Goal: Transaction & Acquisition: Book appointment/travel/reservation

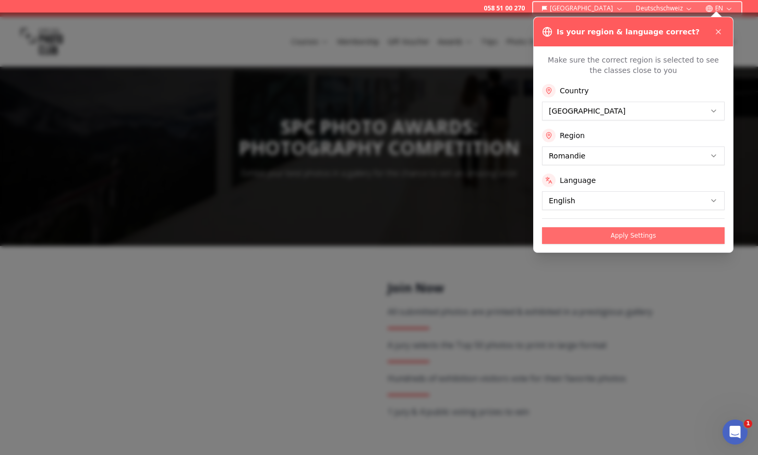
click at [639, 236] on button "Apply Settings" at bounding box center [633, 235] width 183 height 17
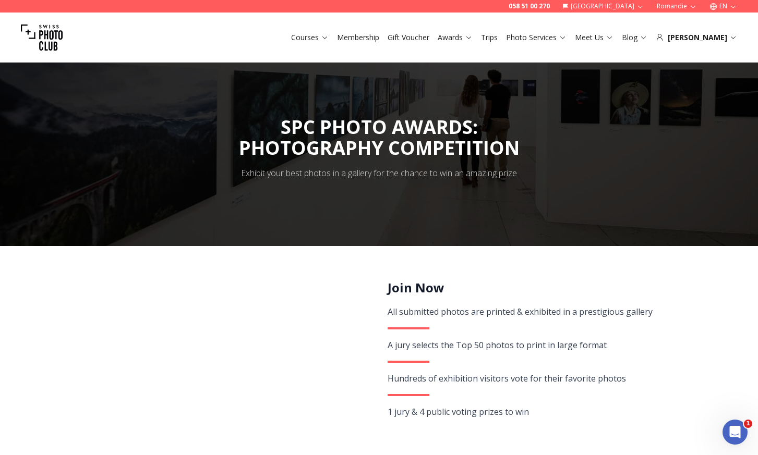
click at [498, 40] on link "Trips" at bounding box center [489, 37] width 17 height 10
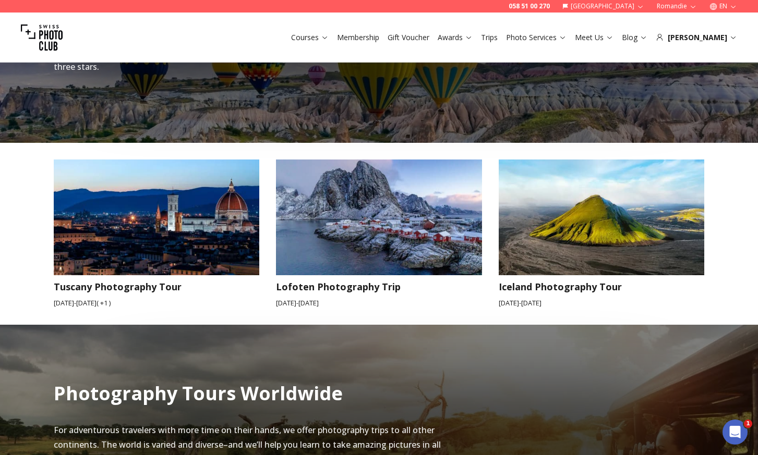
scroll to position [835, 0]
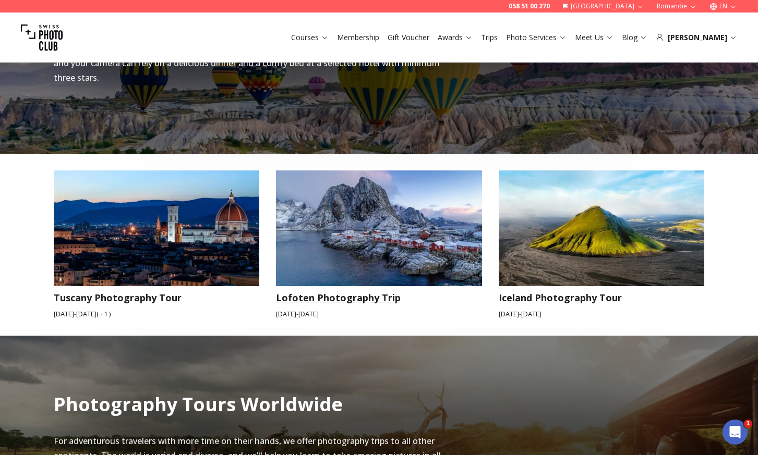
click at [367, 237] on img at bounding box center [379, 229] width 206 height 116
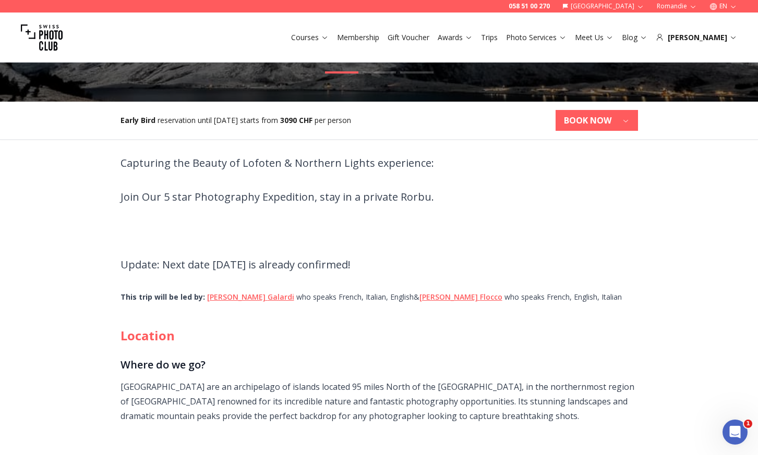
scroll to position [313, 0]
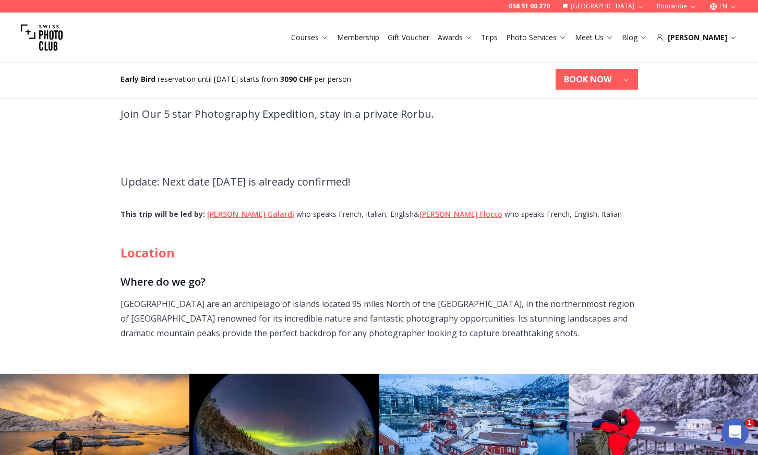
click at [733, 433] on icon "Open Intercom Messenger" at bounding box center [733, 430] width 17 height 17
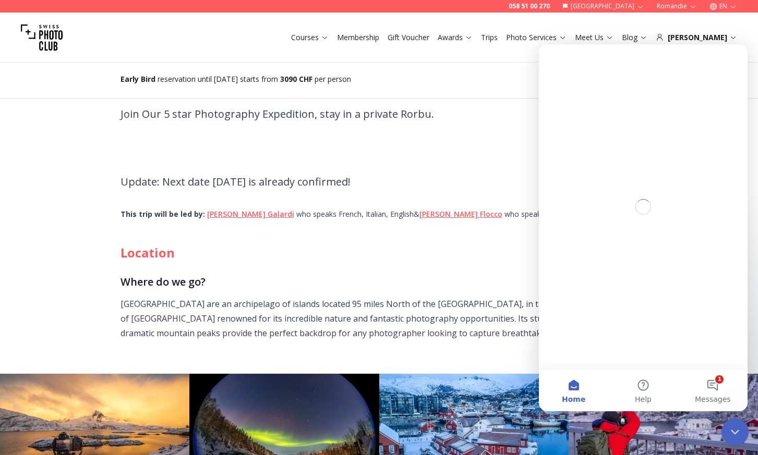
scroll to position [0, 0]
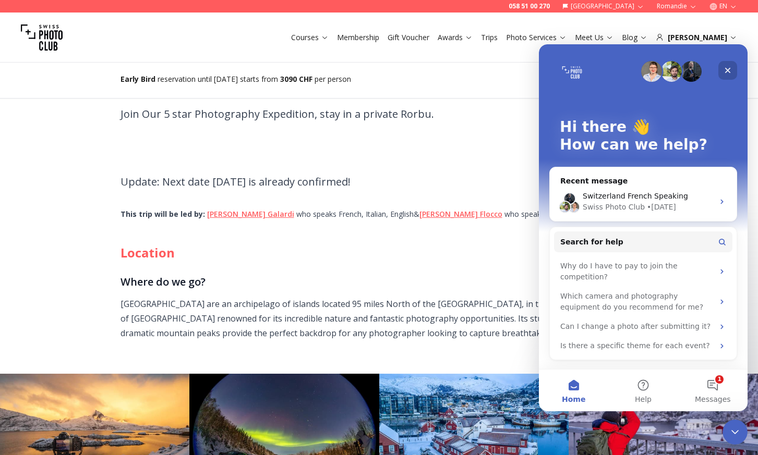
click at [728, 68] on icon "Close" at bounding box center [727, 70] width 8 height 8
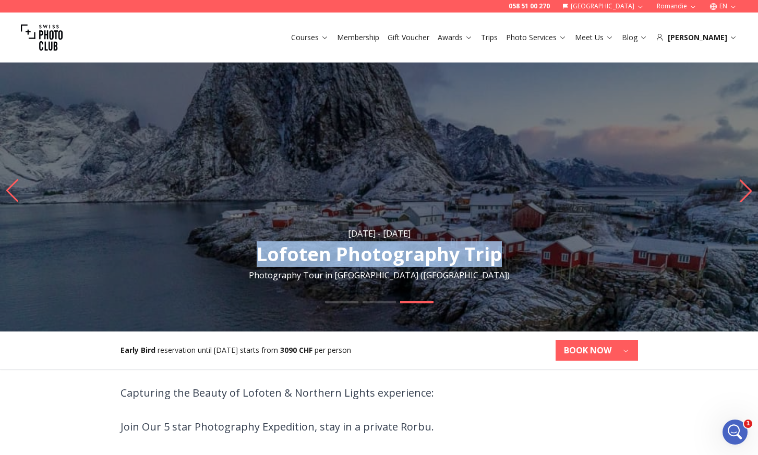
drag, startPoint x: 260, startPoint y: 252, endPoint x: 496, endPoint y: 262, distance: 236.5
click at [496, 262] on h1 "Lofoten Photography Trip [GEOGRAPHIC_DATA]" at bounding box center [379, 254] width 245 height 21
copy h1 "Lofoten Photography Trip"
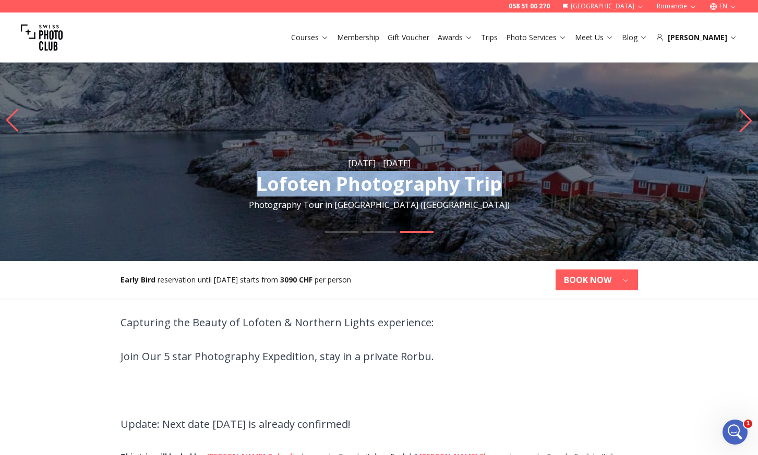
scroll to position [52, 0]
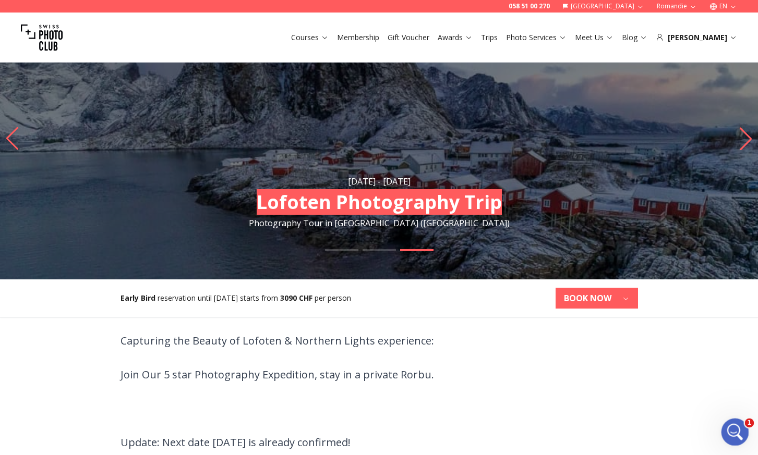
click at [734, 432] on icon "Open Intercom Messenger" at bounding box center [733, 430] width 17 height 17
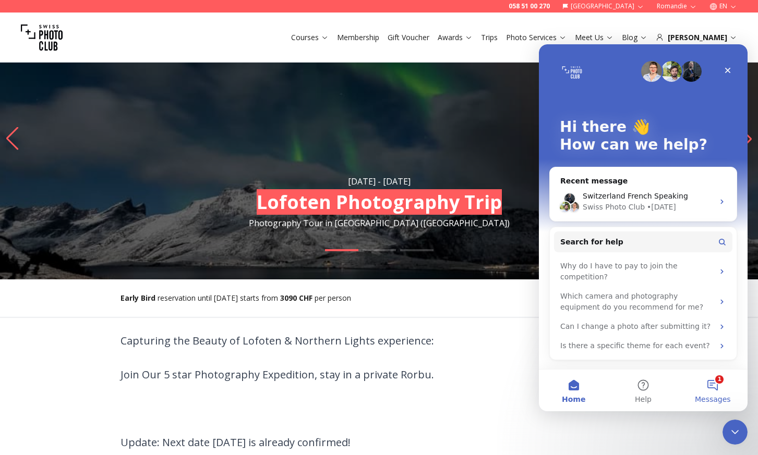
click at [711, 386] on button "1 Messages" at bounding box center [712, 391] width 69 height 42
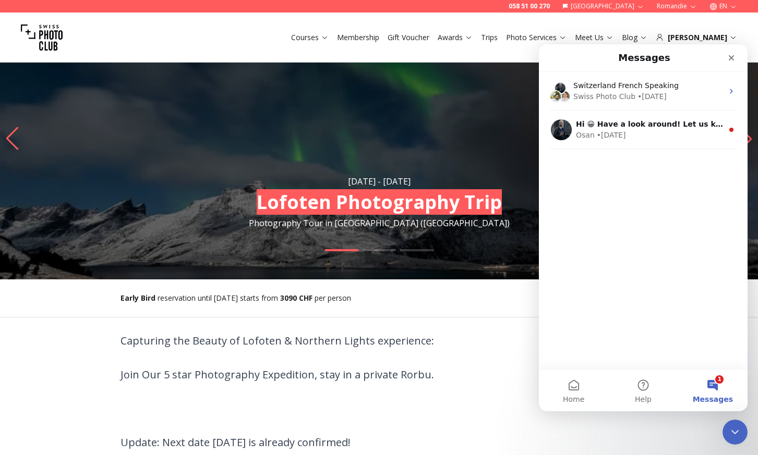
click at [637, 301] on div "Switzerland French Speaking Swiss Photo Club • [DATE] Hi 😀 Have a look around! …" at bounding box center [643, 220] width 209 height 297
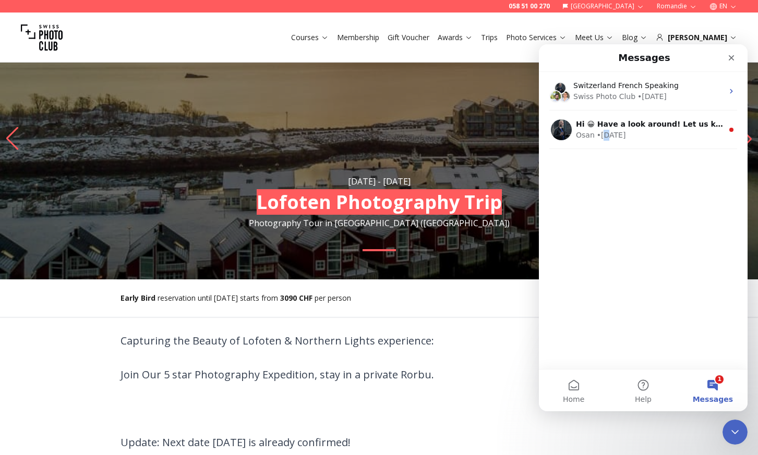
click at [606, 156] on div "Switzerland French Speaking Swiss Photo Club • [DATE] Hi 😀 Have a look around! …" at bounding box center [643, 220] width 209 height 297
click at [696, 300] on div "Switzerland French Speaking Swiss Photo Club • [DATE] Hi 😀 Have a look around! …" at bounding box center [643, 220] width 209 height 297
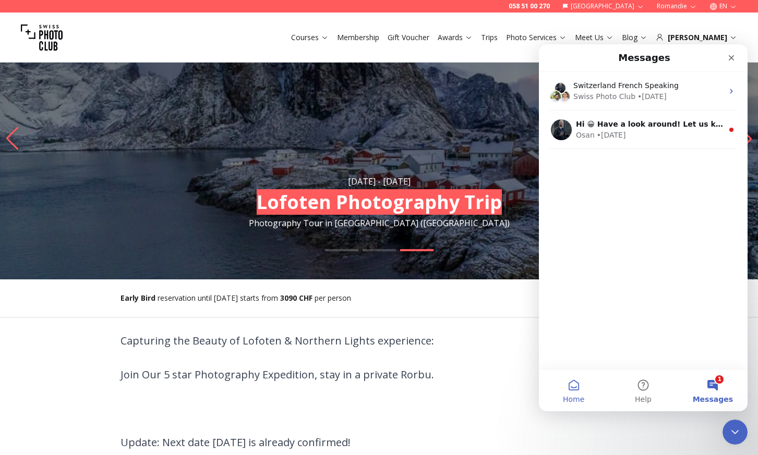
click at [570, 385] on button "Home" at bounding box center [573, 391] width 69 height 42
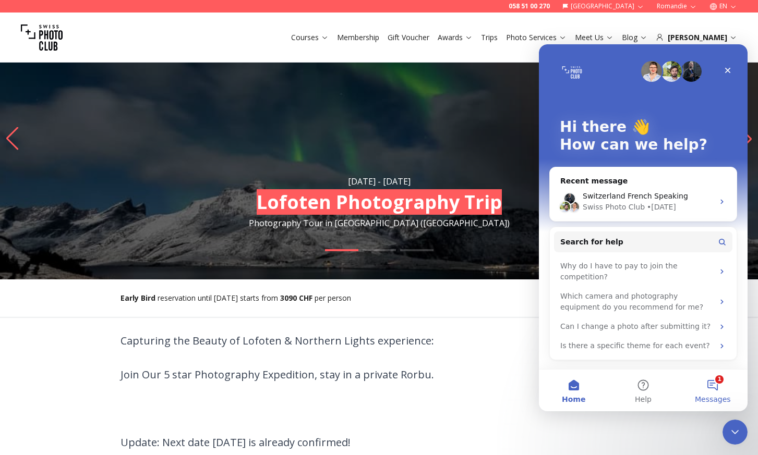
click at [712, 382] on button "1 Messages" at bounding box center [712, 391] width 69 height 42
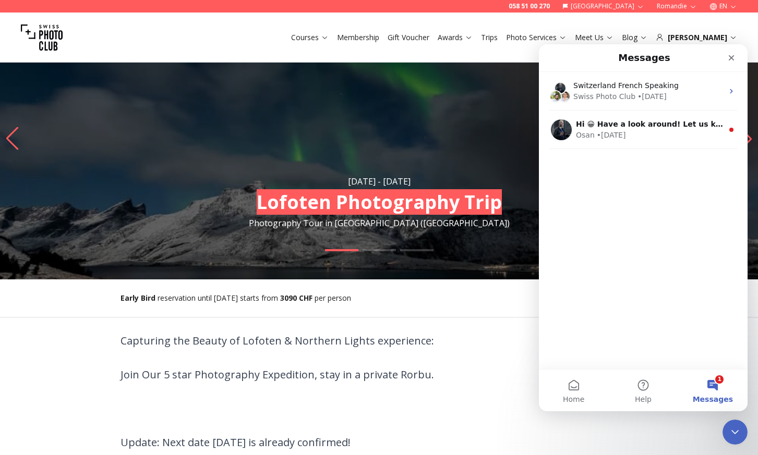
click at [693, 267] on div "Switzerland French Speaking Swiss Photo Club • [DATE] Hi 😀 Have a look around! …" at bounding box center [643, 220] width 209 height 297
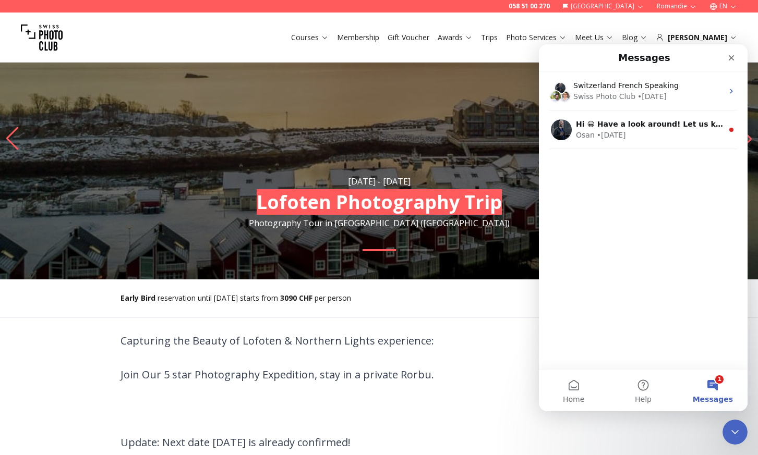
click at [641, 234] on div "Switzerland French Speaking Swiss Photo Club • [DATE] Hi 😀 Have a look around! …" at bounding box center [643, 220] width 209 height 297
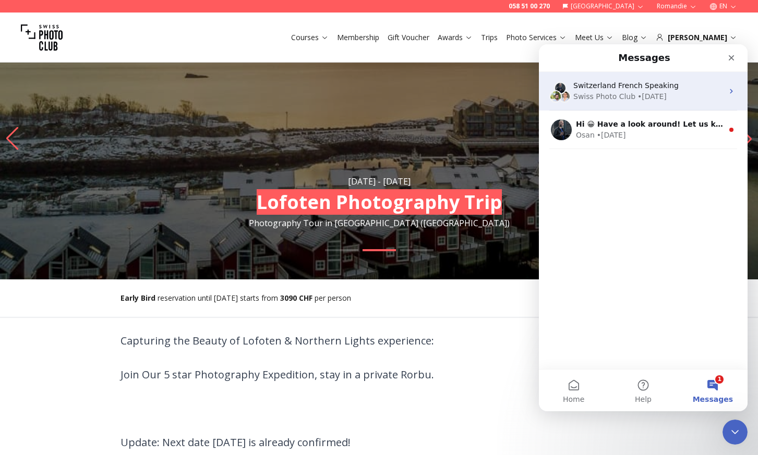
click at [617, 92] on div "Swiss Photo Club" at bounding box center [604, 96] width 62 height 11
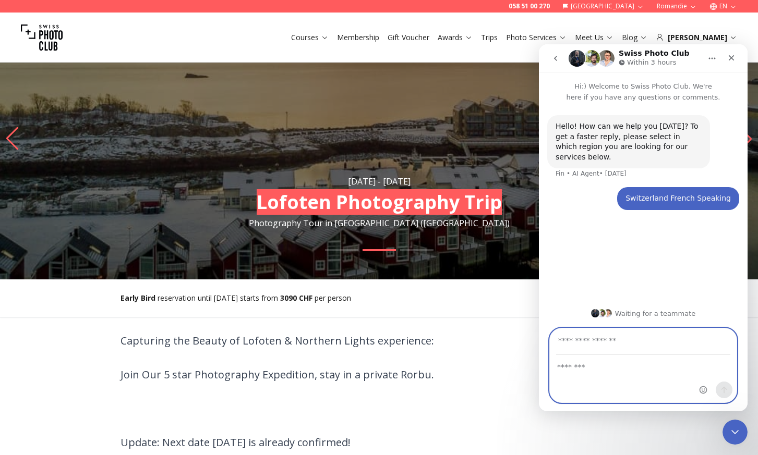
click at [607, 368] on textarea "Message…" at bounding box center [643, 365] width 187 height 18
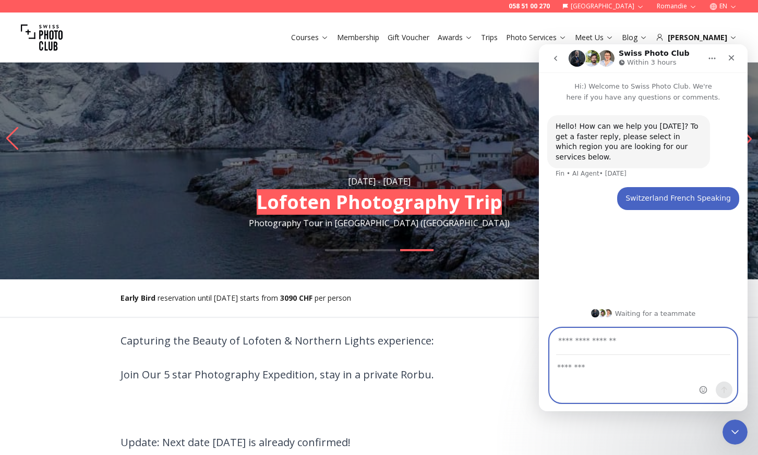
drag, startPoint x: 612, startPoint y: 342, endPoint x: 619, endPoint y: 346, distance: 8.0
click at [612, 343] on input "Your email" at bounding box center [643, 342] width 174 height 27
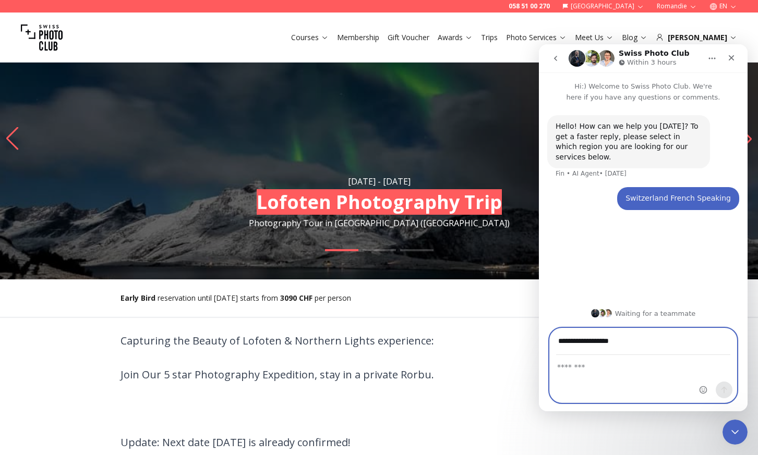
type input "**********"
click at [612, 364] on textarea "Message…" at bounding box center [643, 365] width 187 height 18
paste textarea "**********"
drag, startPoint x: 614, startPoint y: 378, endPoint x: 555, endPoint y: 376, distance: 59.0
click at [555, 376] on textarea "**********" at bounding box center [643, 370] width 187 height 28
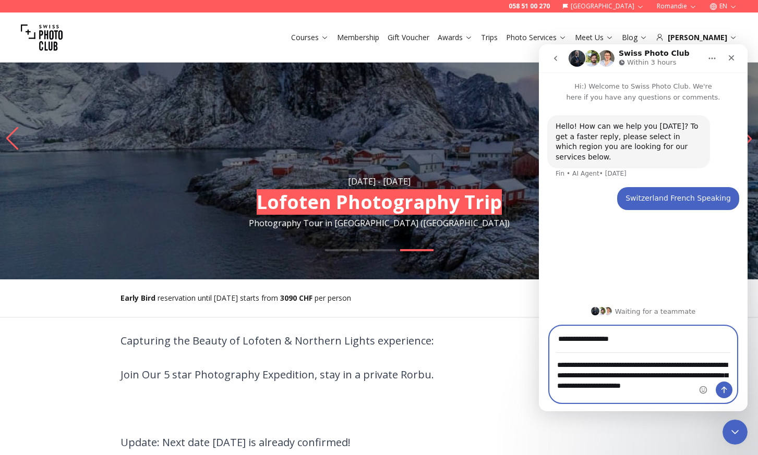
type textarea "**********"
click at [724, 391] on icon "Send a message…" at bounding box center [724, 390] width 8 height 8
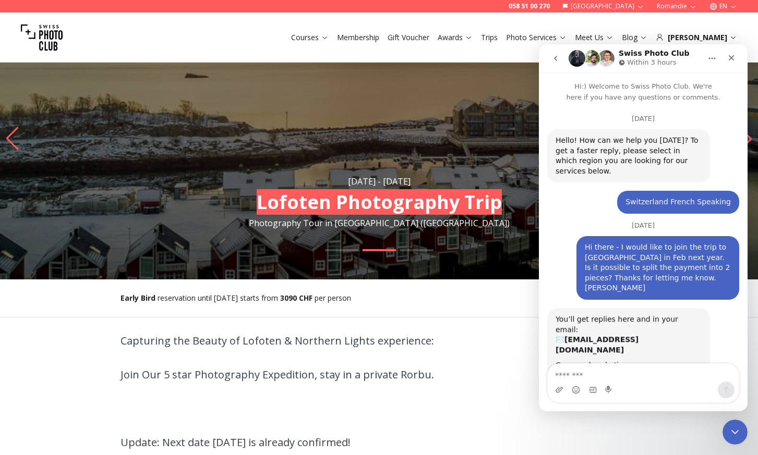
scroll to position [33, 0]
